Goal: Find specific page/section: Find specific page/section

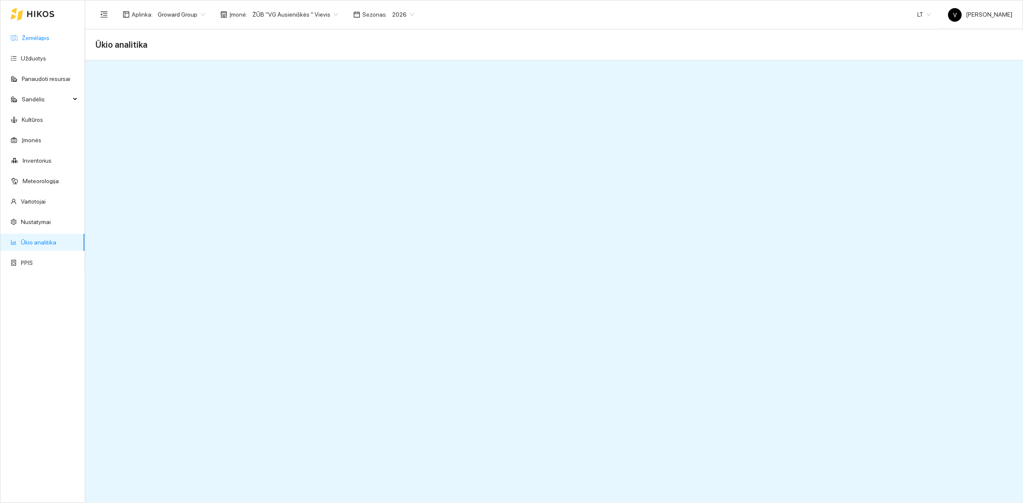
click at [43, 41] on link "Žemėlapis" at bounding box center [36, 38] width 28 height 7
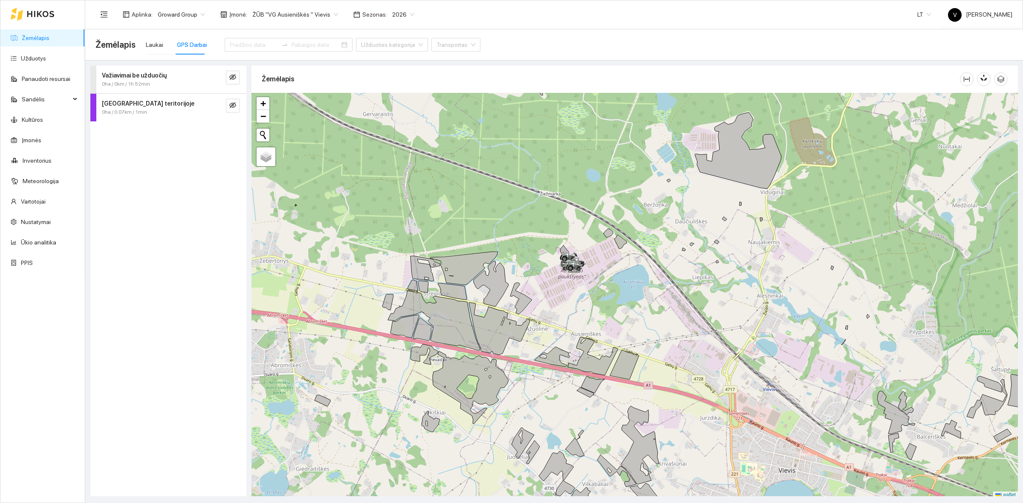
scroll to position [3, 0]
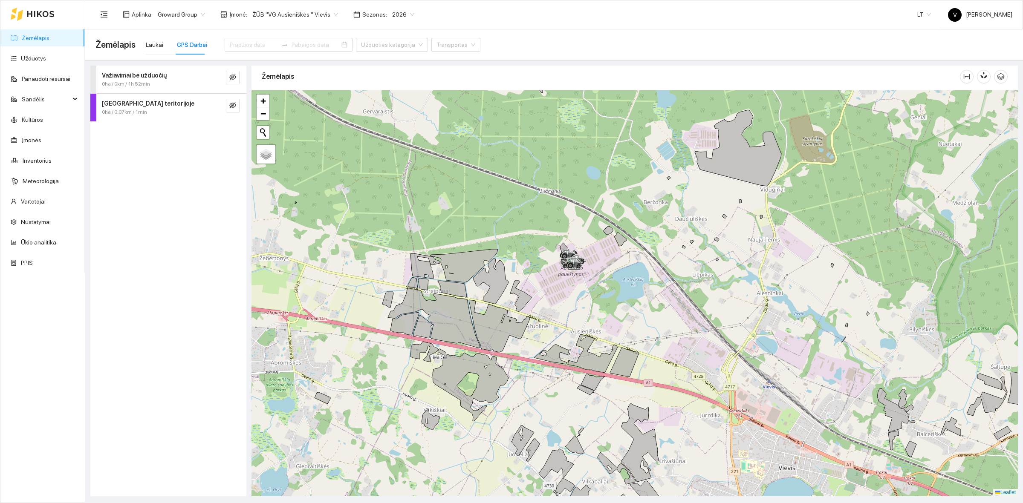
drag, startPoint x: 644, startPoint y: 263, endPoint x: 619, endPoint y: 271, distance: 26.2
click at [619, 271] on div at bounding box center [635, 293] width 766 height 406
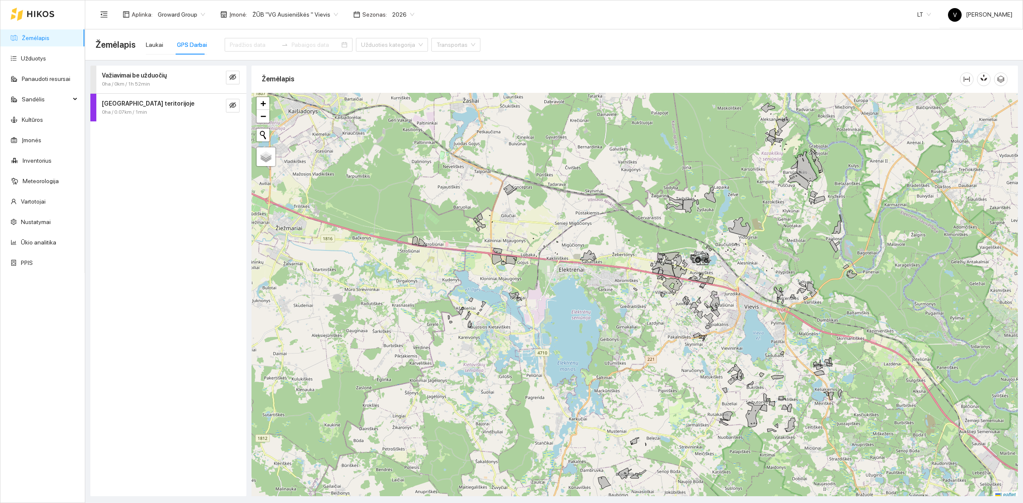
scroll to position [3, 0]
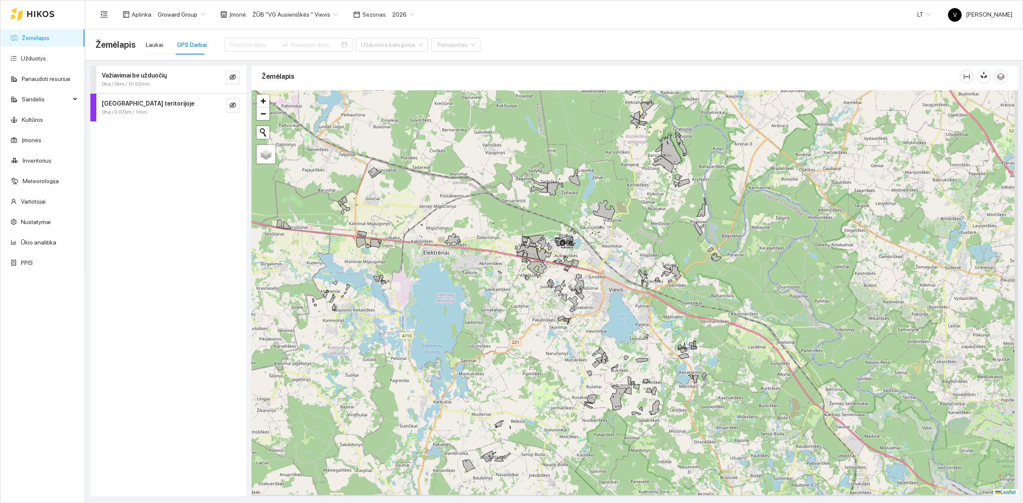
drag, startPoint x: 760, startPoint y: 324, endPoint x: 624, endPoint y: 309, distance: 136.3
click at [624, 309] on div at bounding box center [635, 293] width 766 height 406
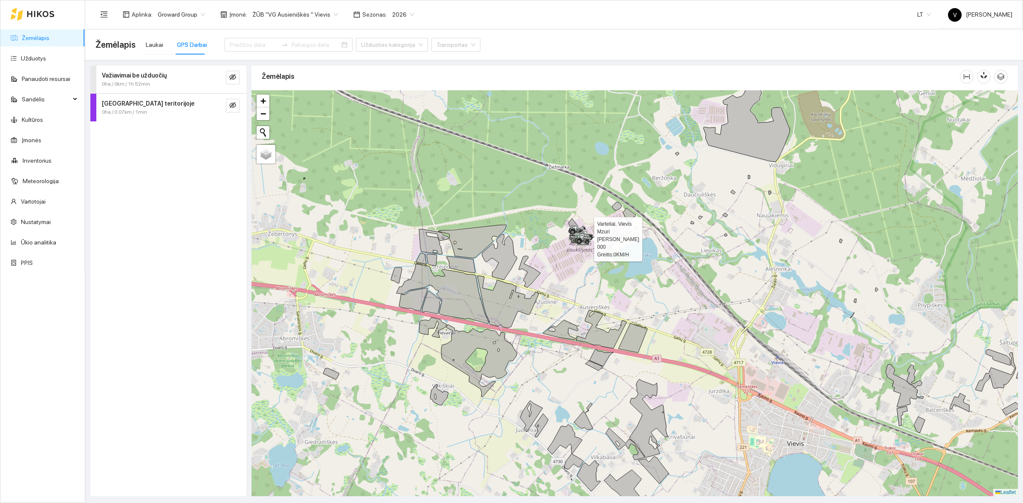
drag, startPoint x: 581, startPoint y: 231, endPoint x: 581, endPoint y: 237, distance: 6.4
click at [581, 235] on icon at bounding box center [582, 238] width 15 height 15
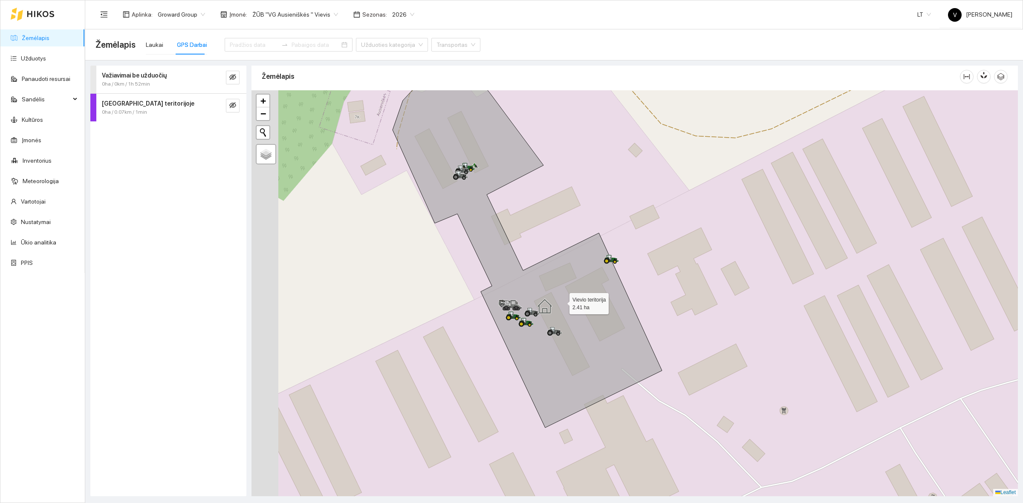
drag, startPoint x: 553, startPoint y: 304, endPoint x: 567, endPoint y: 301, distance: 14.5
click at [567, 301] on icon at bounding box center [527, 237] width 269 height 381
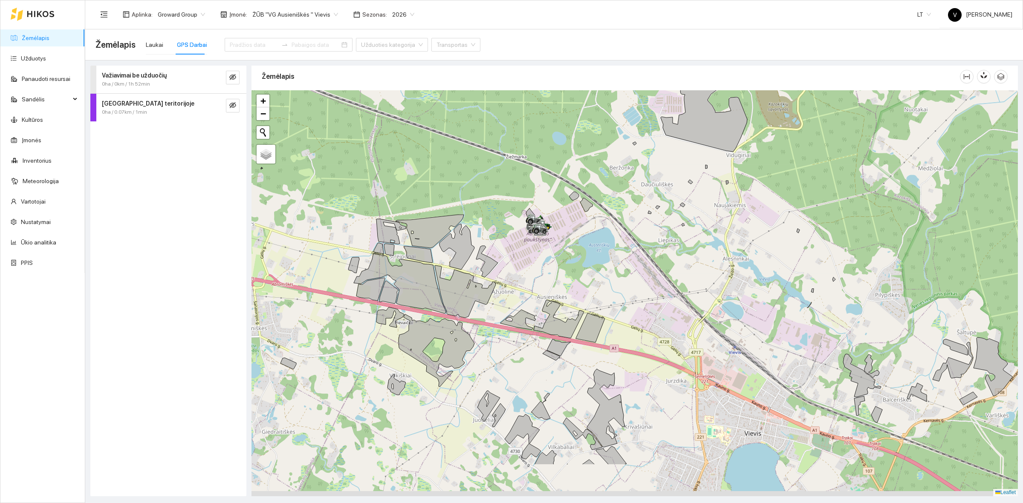
drag, startPoint x: 717, startPoint y: 372, endPoint x: 681, endPoint y: 302, distance: 78.9
click at [681, 302] on div at bounding box center [635, 293] width 766 height 406
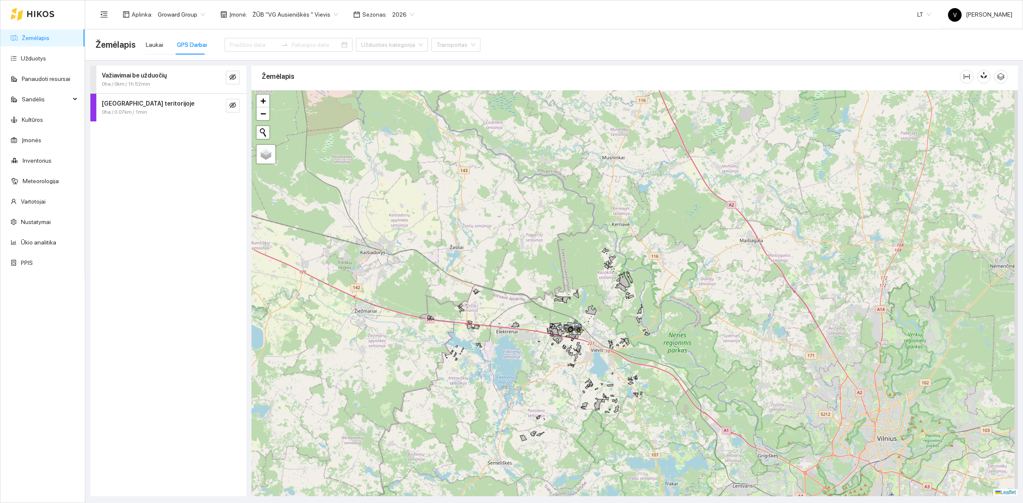
drag, startPoint x: 729, startPoint y: 282, endPoint x: 632, endPoint y: 309, distance: 100.5
click at [636, 312] on div at bounding box center [635, 293] width 766 height 406
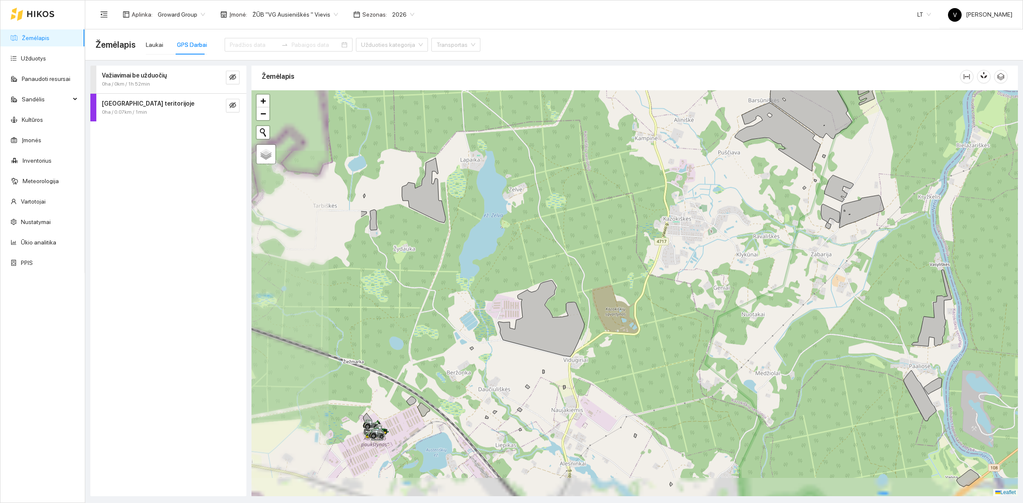
drag, startPoint x: 595, startPoint y: 231, endPoint x: 783, endPoint y: 175, distance: 196.8
click at [783, 175] on div at bounding box center [635, 293] width 766 height 406
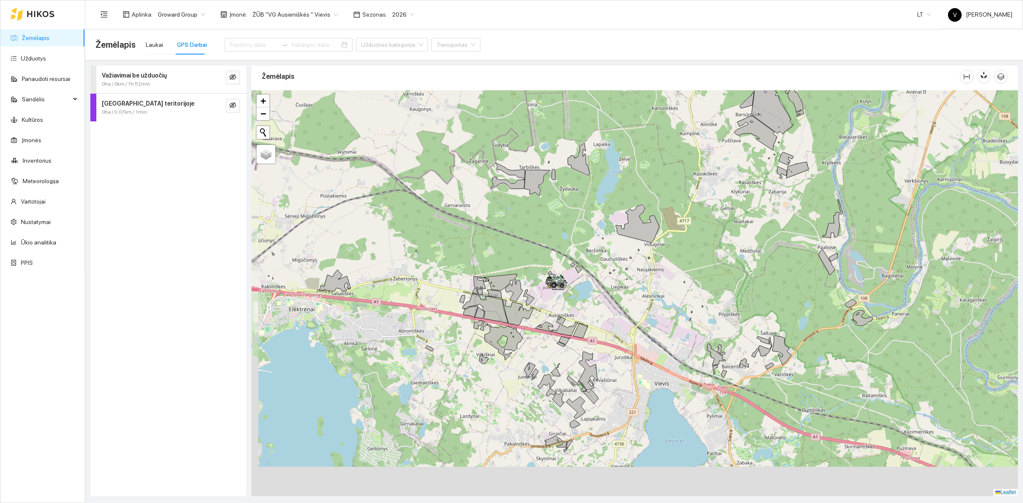
drag, startPoint x: 544, startPoint y: 380, endPoint x: 624, endPoint y: 299, distance: 113.9
click at [588, 324] on icon at bounding box center [580, 331] width 14 height 15
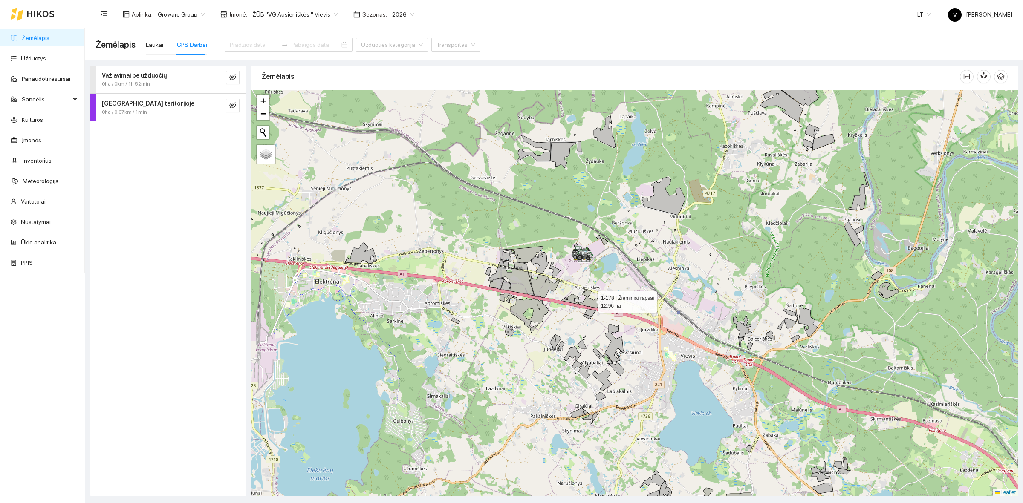
click at [590, 299] on icon at bounding box center [590, 298] width 25 height 19
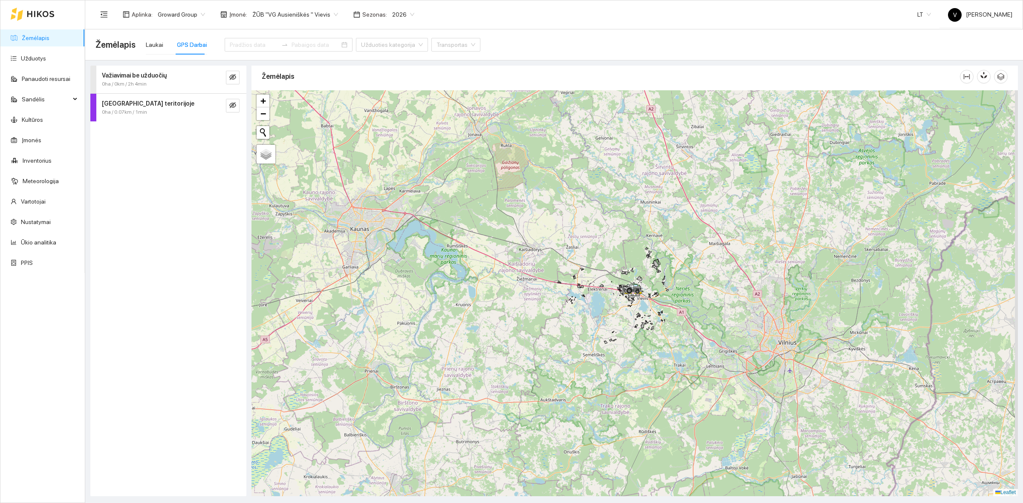
drag, startPoint x: 766, startPoint y: 269, endPoint x: 705, endPoint y: 252, distance: 62.9
click at [695, 275] on div at bounding box center [635, 293] width 766 height 406
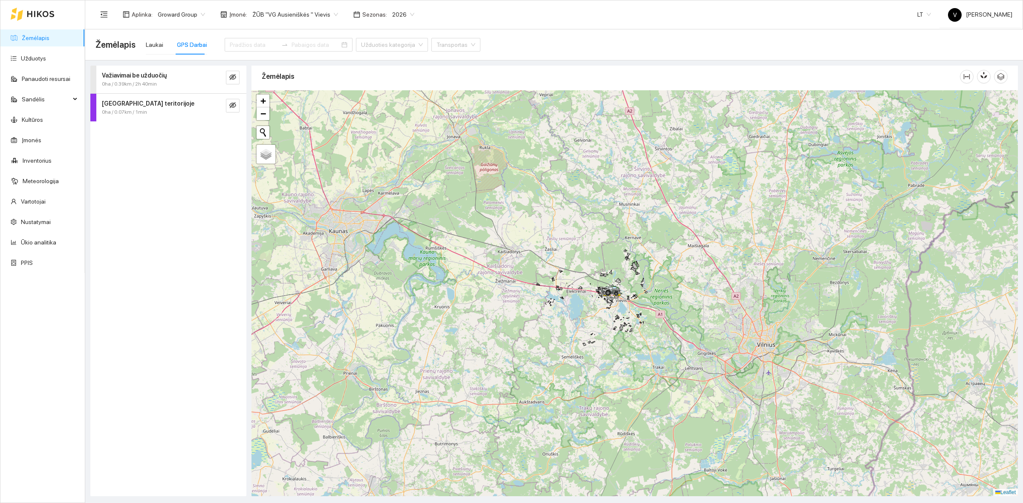
click at [692, 271] on div at bounding box center [635, 293] width 766 height 406
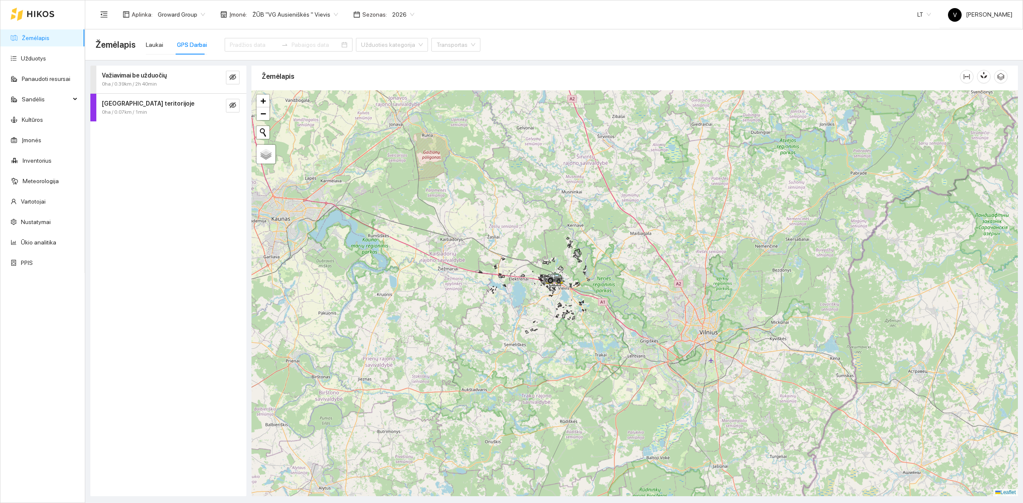
drag, startPoint x: 769, startPoint y: 282, endPoint x: 750, endPoint y: 278, distance: 18.7
click at [750, 278] on div at bounding box center [635, 293] width 766 height 406
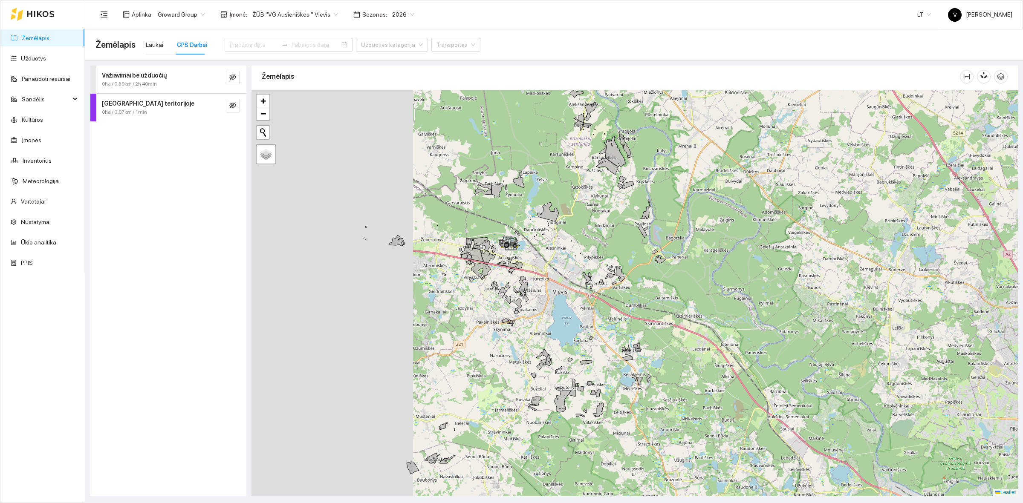
drag, startPoint x: 471, startPoint y: 257, endPoint x: 659, endPoint y: 294, distance: 191.3
click at [659, 294] on div at bounding box center [635, 293] width 766 height 406
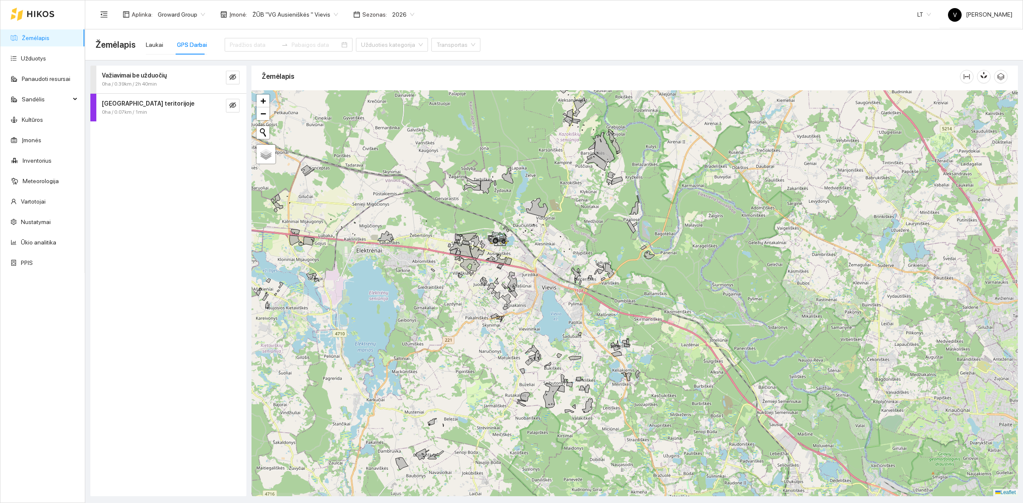
drag, startPoint x: 582, startPoint y: 345, endPoint x: 573, endPoint y: 343, distance: 9.2
click at [573, 343] on div at bounding box center [635, 293] width 766 height 406
click at [301, 14] on span "ŽŪB "VG Ausieniškės " Vievis" at bounding box center [295, 14] width 86 height 13
click at [318, 73] on div "ŽŪB "VG Ausieniškės" Jonava" at bounding box center [292, 71] width 87 height 9
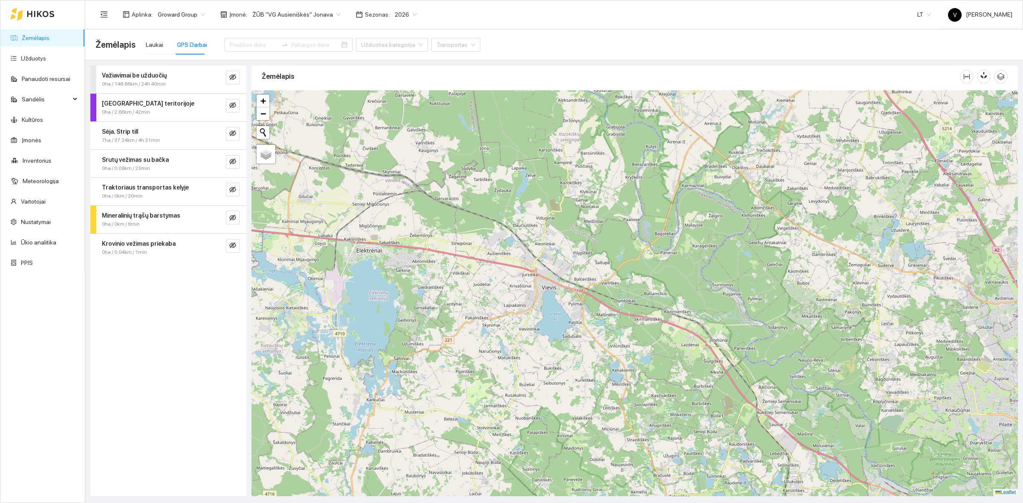
drag, startPoint x: 504, startPoint y: 251, endPoint x: 550, endPoint y: 239, distance: 47.6
click at [550, 238] on div at bounding box center [635, 293] width 766 height 406
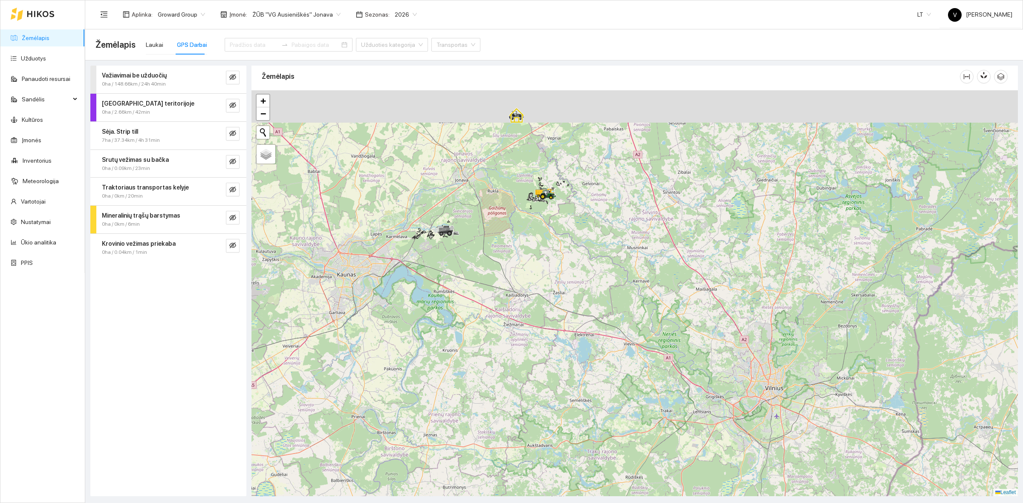
drag, startPoint x: 454, startPoint y: 201, endPoint x: 521, endPoint y: 283, distance: 105.7
click at [516, 302] on div at bounding box center [635, 293] width 766 height 406
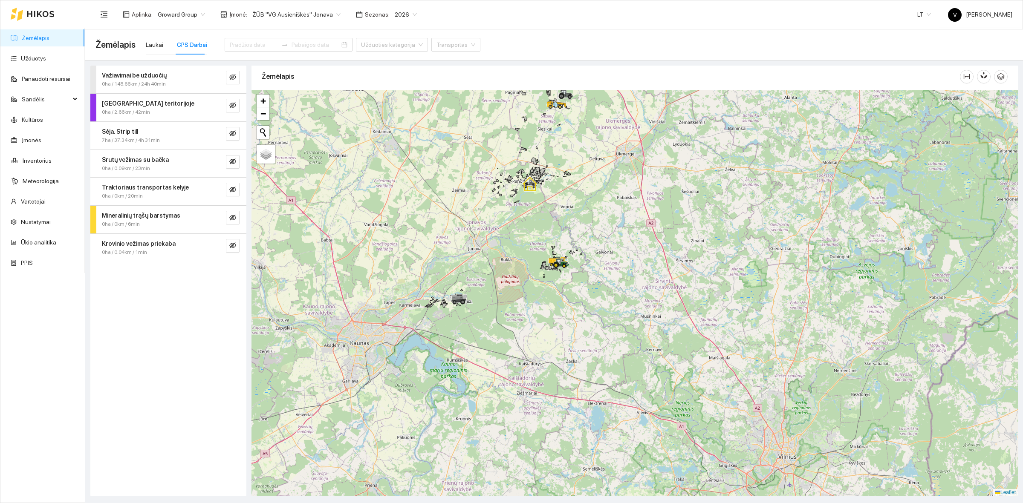
drag, startPoint x: 540, startPoint y: 152, endPoint x: 543, endPoint y: 220, distance: 67.4
click at [542, 185] on icon at bounding box center [541, 183] width 2 height 1
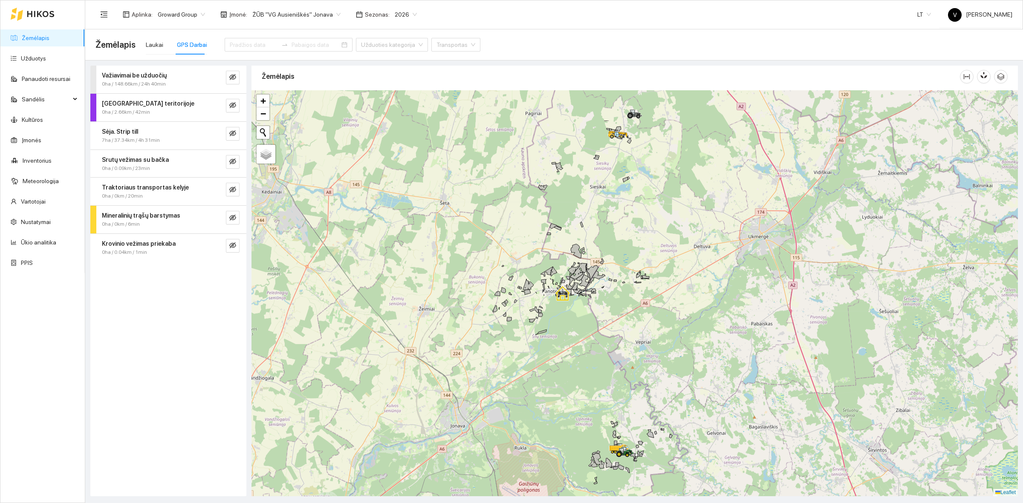
drag, startPoint x: 550, startPoint y: 186, endPoint x: 585, endPoint y: 257, distance: 78.9
click at [585, 257] on div at bounding box center [635, 293] width 766 height 406
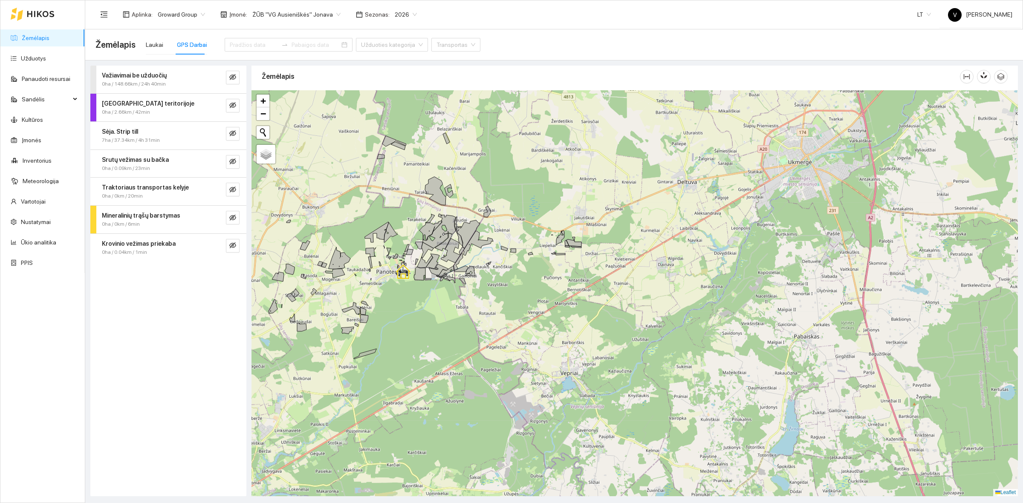
drag, startPoint x: 438, startPoint y: 299, endPoint x: 620, endPoint y: 230, distance: 195.1
click at [620, 231] on div at bounding box center [635, 293] width 766 height 406
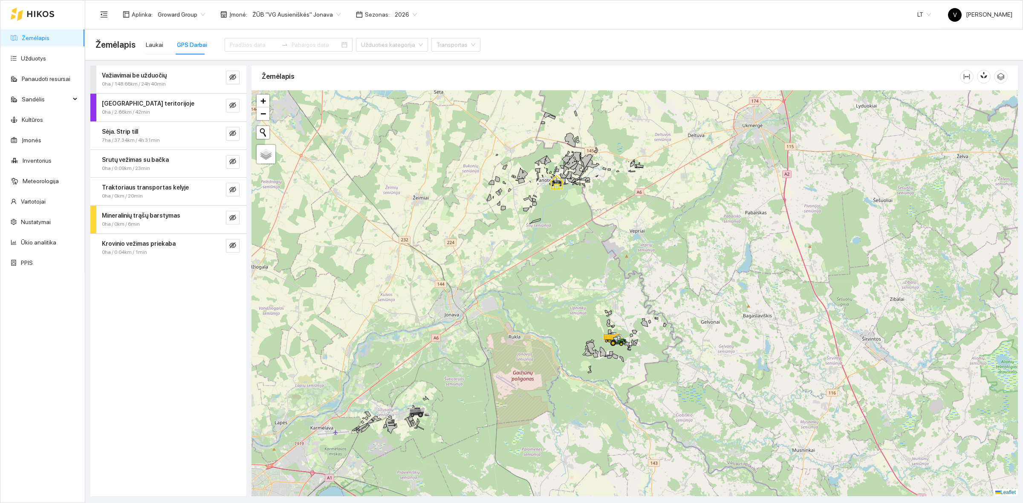
drag, startPoint x: 604, startPoint y: 366, endPoint x: 565, endPoint y: 324, distance: 57.0
click at [565, 324] on div at bounding box center [635, 293] width 766 height 406
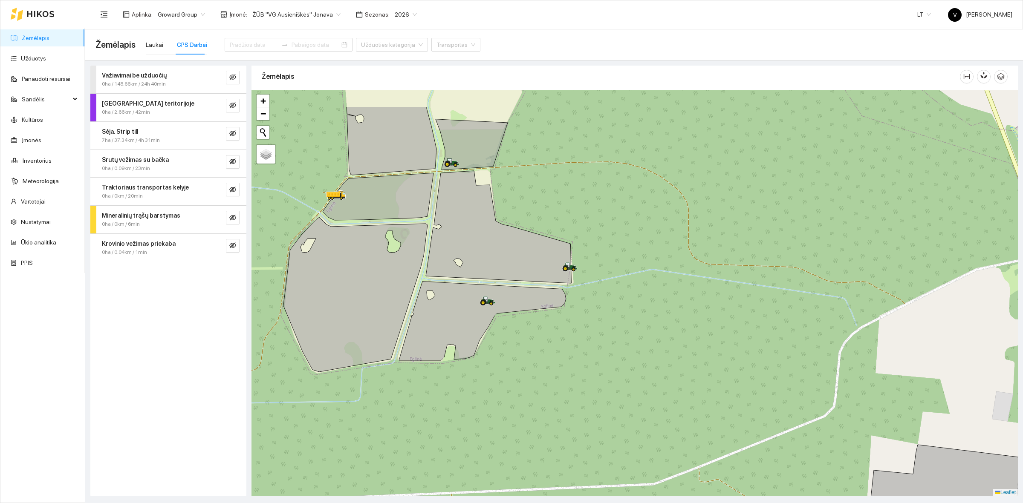
drag, startPoint x: 486, startPoint y: 261, endPoint x: 527, endPoint y: 308, distance: 61.9
click at [527, 308] on icon at bounding box center [482, 321] width 167 height 79
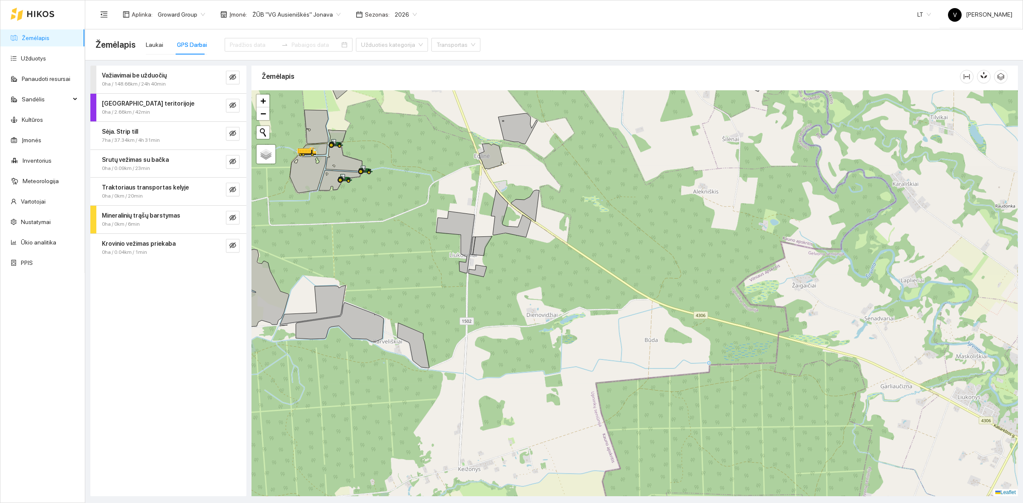
drag, startPoint x: 754, startPoint y: 326, endPoint x: 514, endPoint y: 220, distance: 262.2
click at [516, 220] on icon at bounding box center [511, 213] width 40 height 47
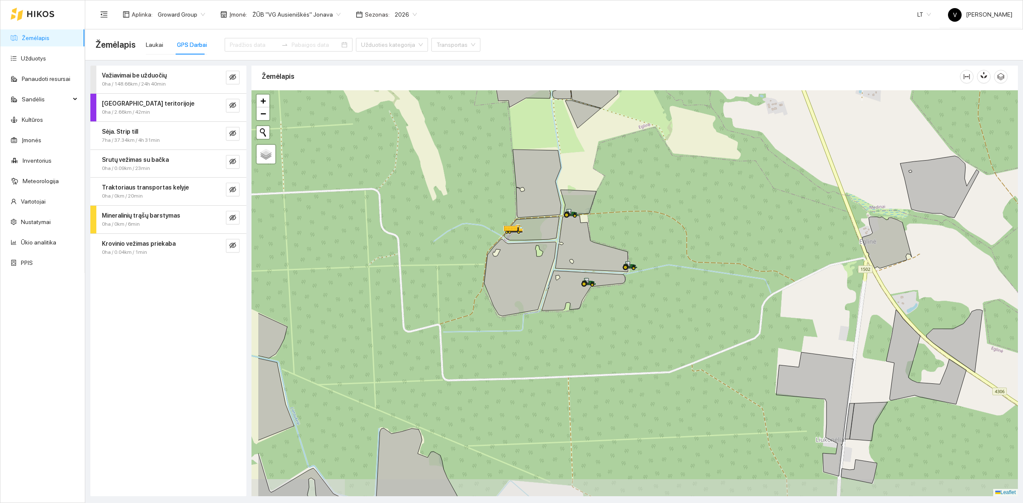
drag, startPoint x: 600, startPoint y: 227, endPoint x: 629, endPoint y: 219, distance: 30.1
click at [615, 213] on div at bounding box center [635, 293] width 766 height 406
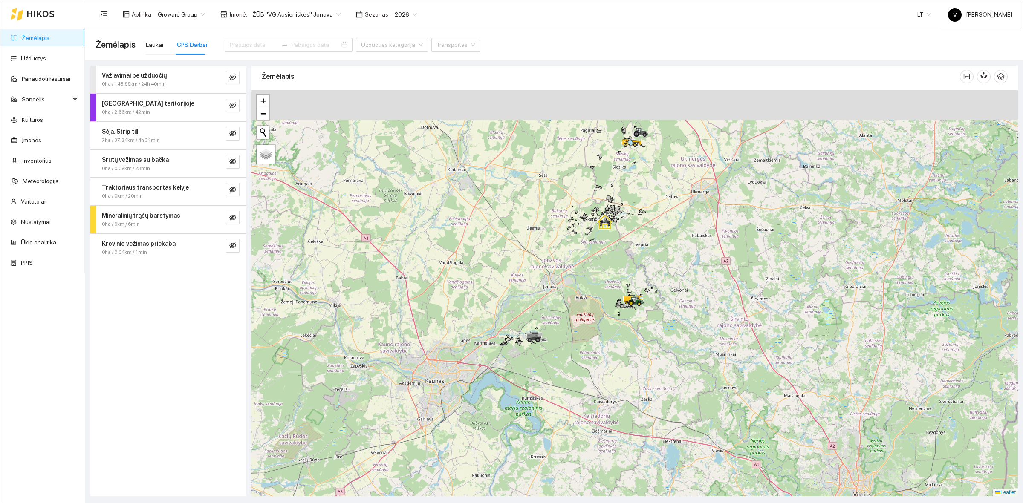
drag, startPoint x: 824, startPoint y: 227, endPoint x: 792, endPoint y: 260, distance: 46.1
click at [792, 260] on div at bounding box center [635, 293] width 766 height 406
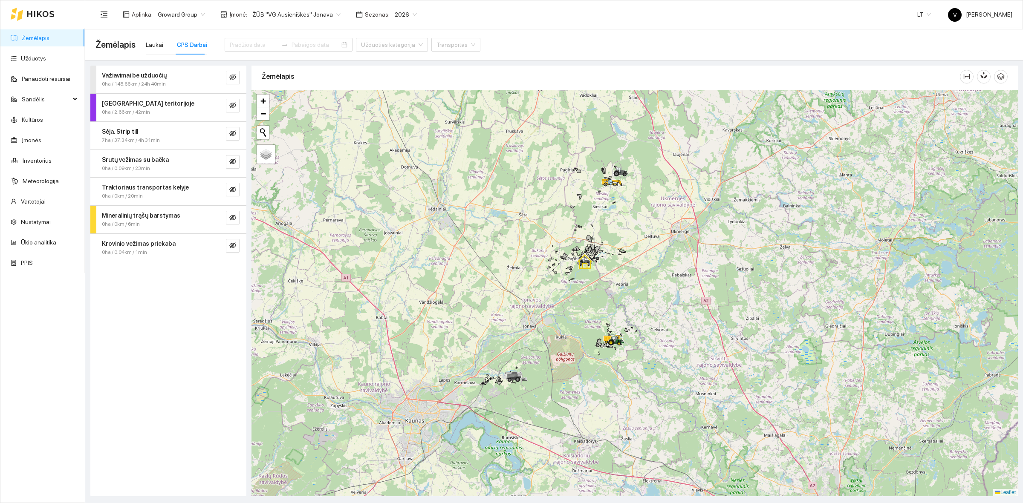
drag, startPoint x: 737, startPoint y: 240, endPoint x: 715, endPoint y: 280, distance: 45.4
click at [715, 280] on div at bounding box center [635, 293] width 766 height 406
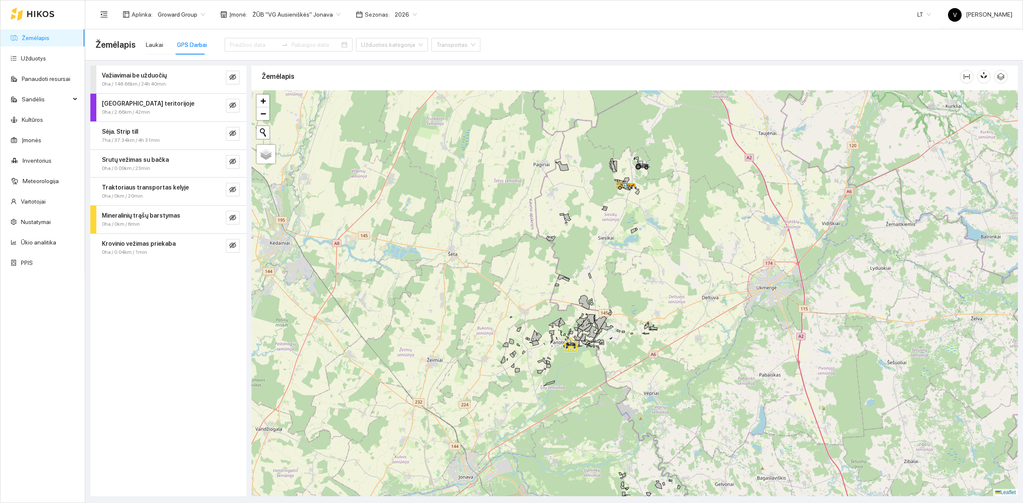
drag, startPoint x: 602, startPoint y: 219, endPoint x: 624, endPoint y: 273, distance: 58.5
click at [624, 273] on div at bounding box center [635, 293] width 766 height 406
drag, startPoint x: 617, startPoint y: 289, endPoint x: 629, endPoint y: 272, distance: 21.2
click at [629, 272] on div at bounding box center [635, 293] width 766 height 406
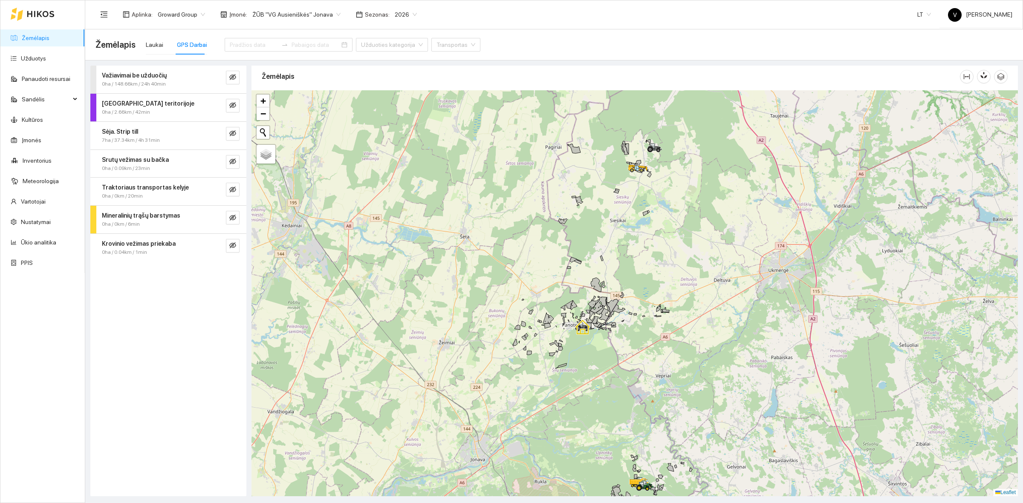
drag, startPoint x: 679, startPoint y: 338, endPoint x: 689, endPoint y: 295, distance: 44.4
click at [689, 295] on div at bounding box center [635, 293] width 766 height 406
